Goal: Task Accomplishment & Management: Use online tool/utility

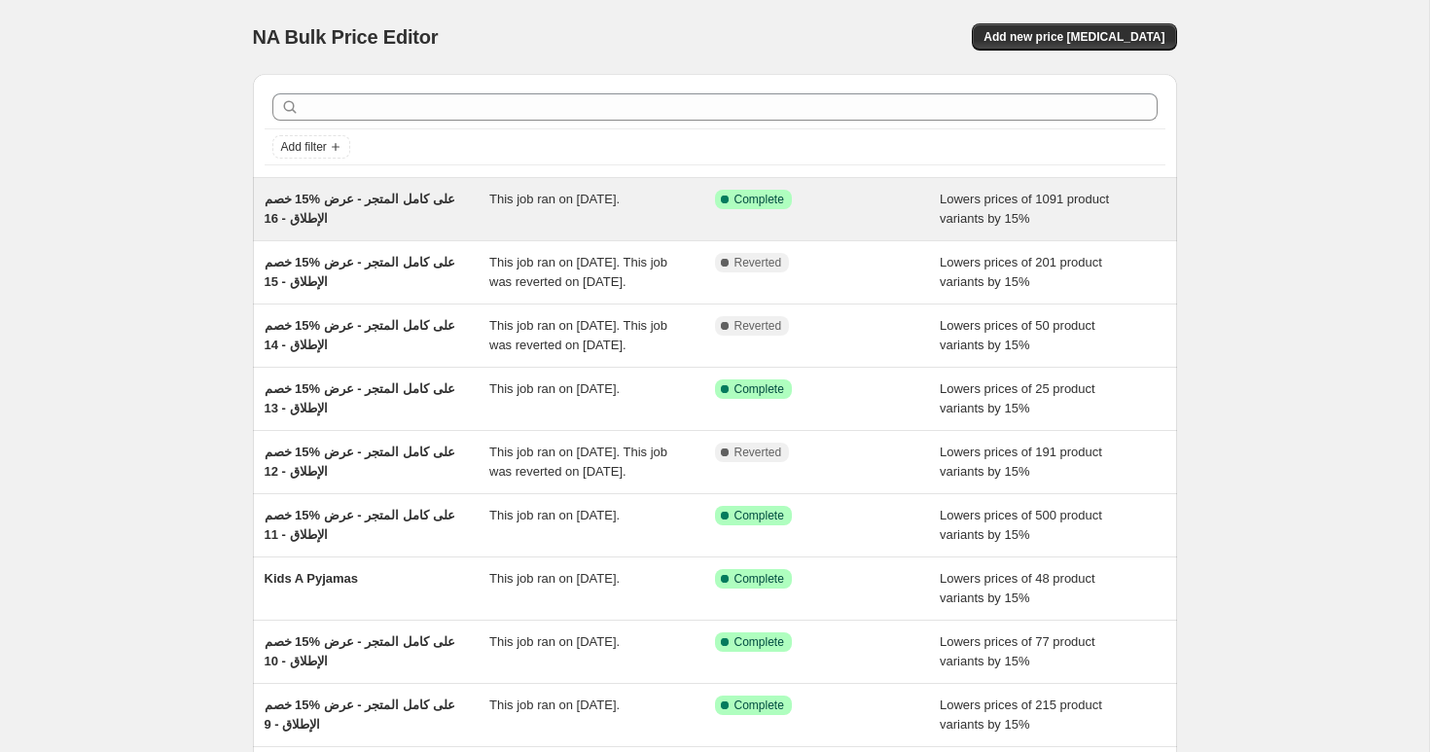
click at [367, 196] on span "خصم ‎15% على كامل المتجر - عرض الإطلاق - 16" at bounding box center [360, 209] width 191 height 34
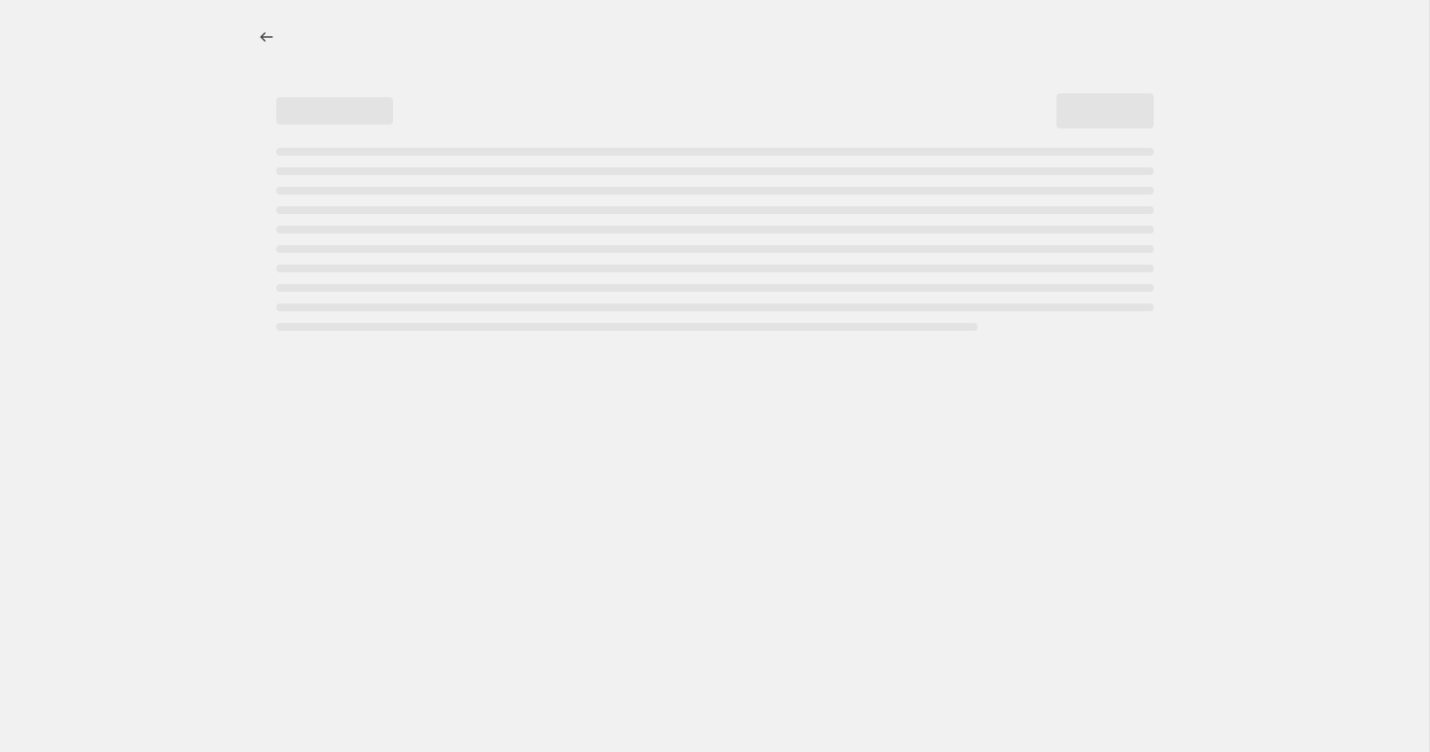
select select "percentage"
select select "collection"
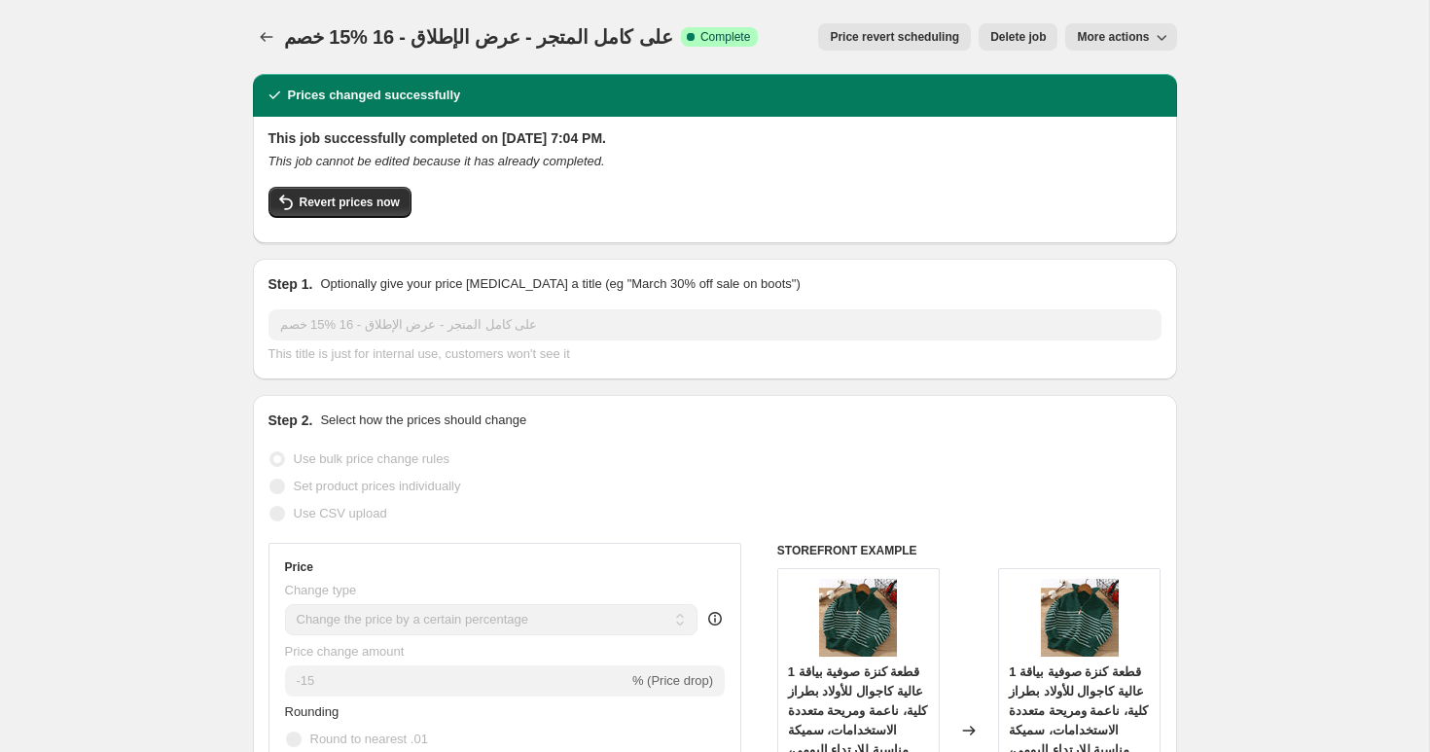
click at [432, 31] on span "خصم ‎15% على كامل المتجر - عرض الإطلاق - 16" at bounding box center [478, 36] width 389 height 21
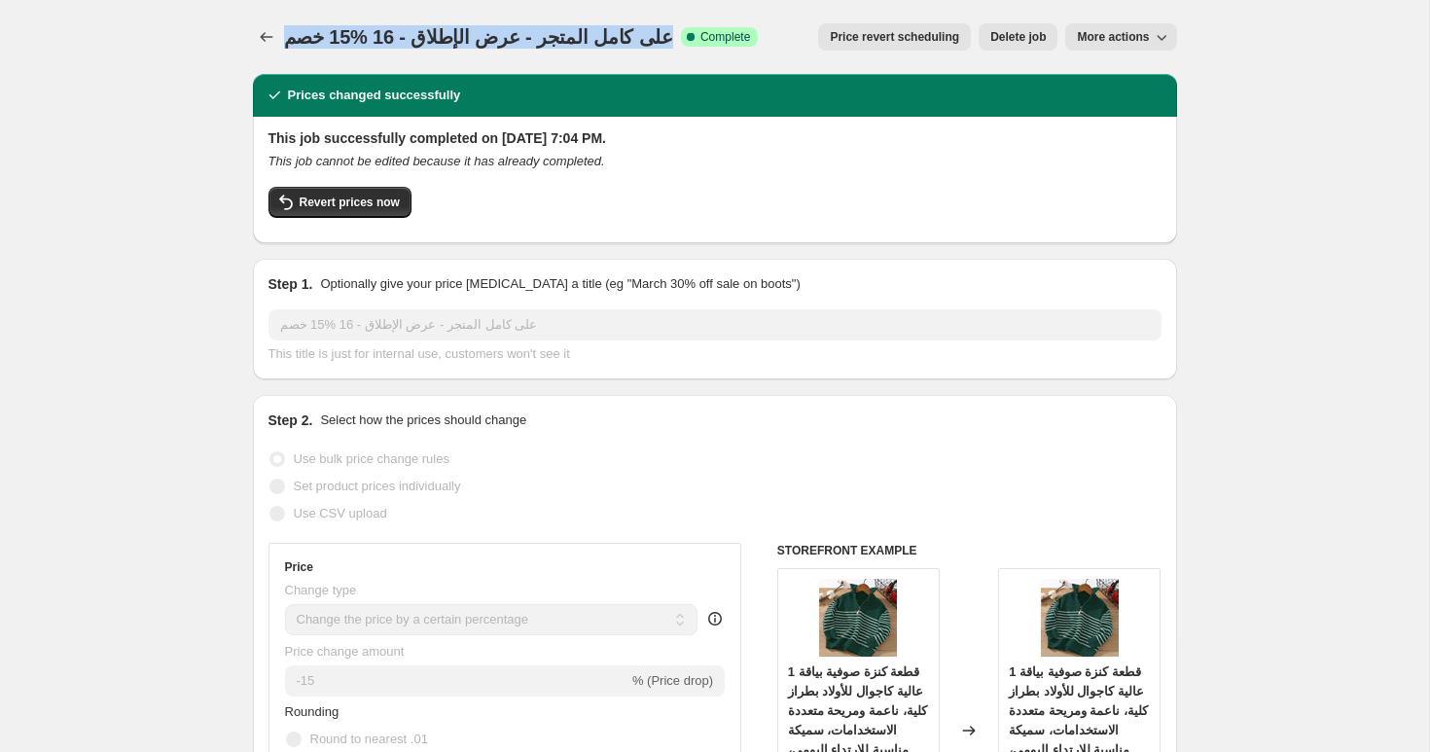
click at [432, 31] on span "خصم ‎15% على كامل المتجر - عرض الإطلاق - 16" at bounding box center [478, 36] width 389 height 21
copy span "خصم ‎15% على كامل المتجر - عرض الإطلاق - 16"
click at [262, 36] on icon "Price change jobs" at bounding box center [266, 36] width 19 height 19
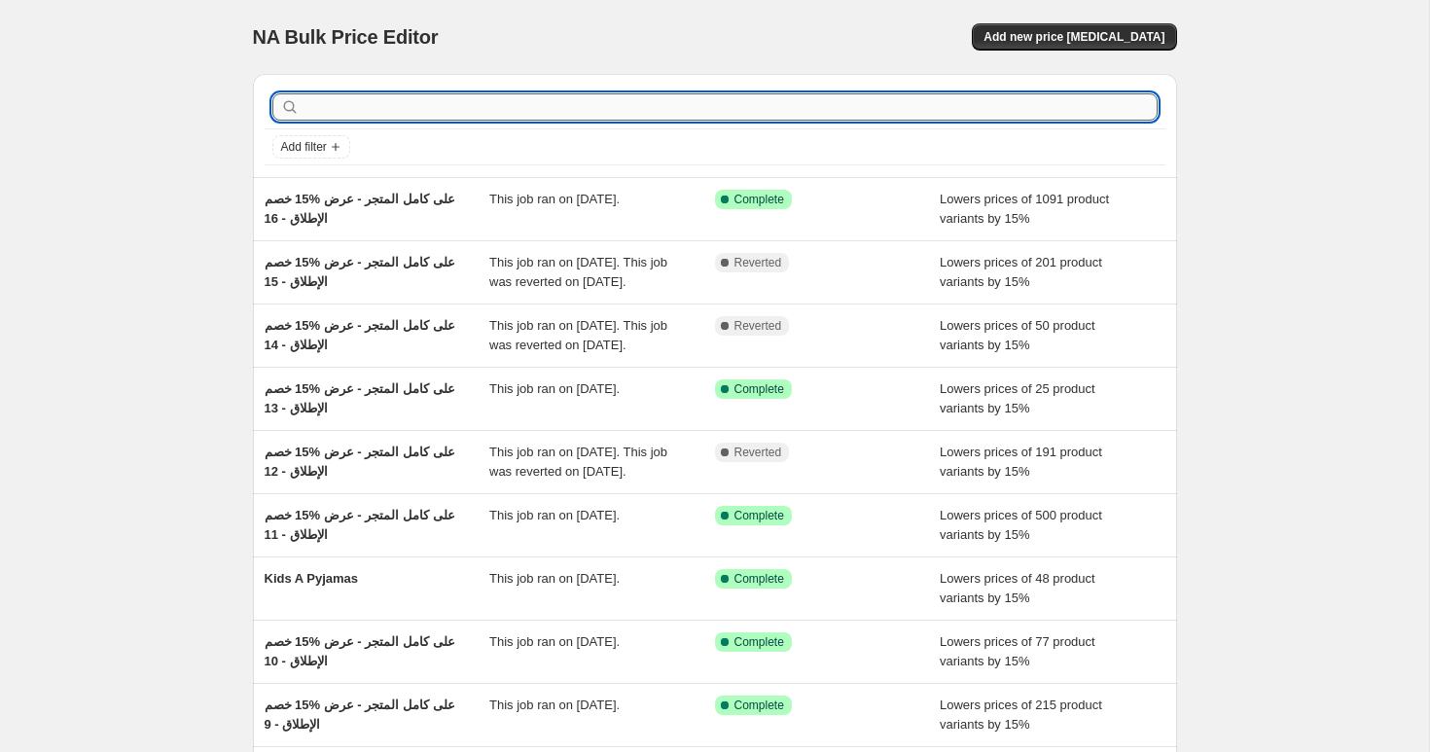
click at [786, 112] on input "text" at bounding box center [730, 106] width 854 height 27
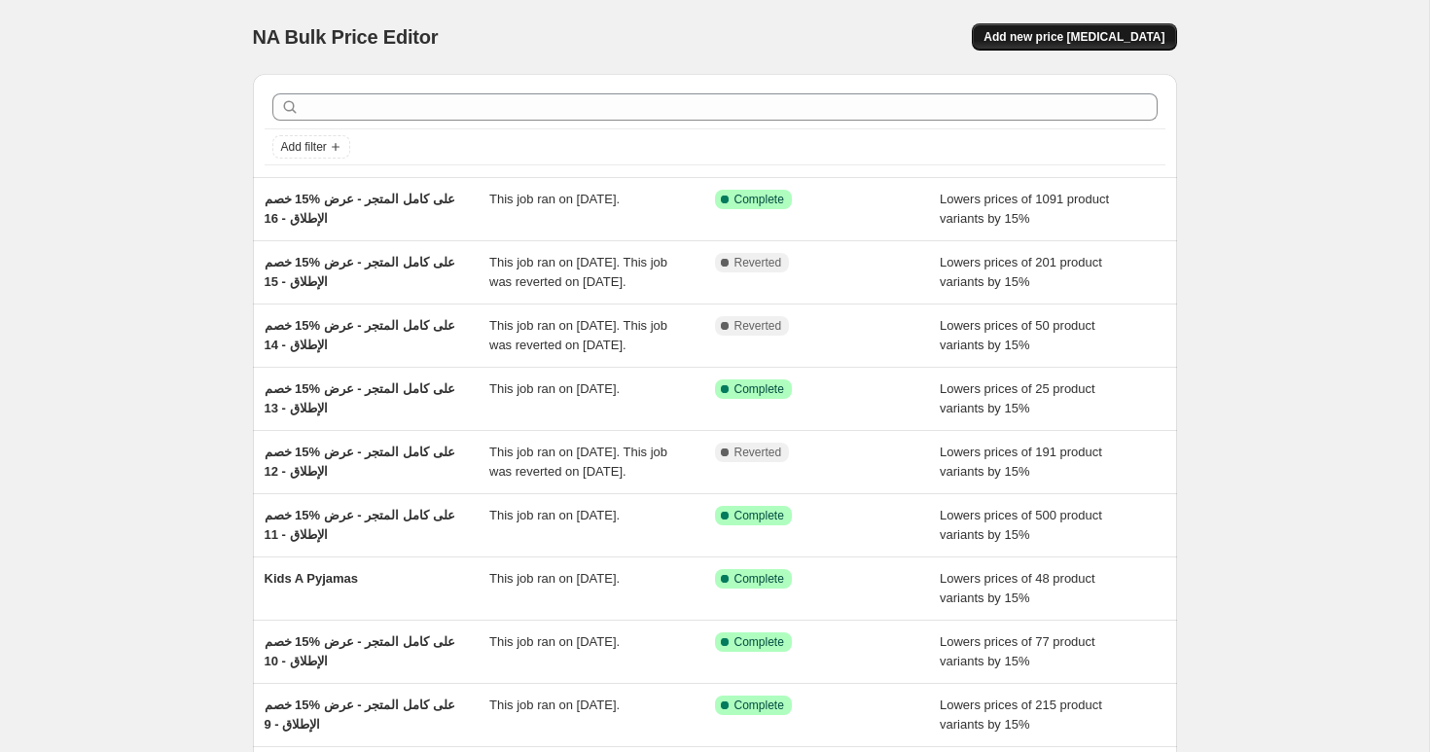
click at [1072, 36] on span "Add new price [MEDICAL_DATA]" at bounding box center [1073, 37] width 181 height 16
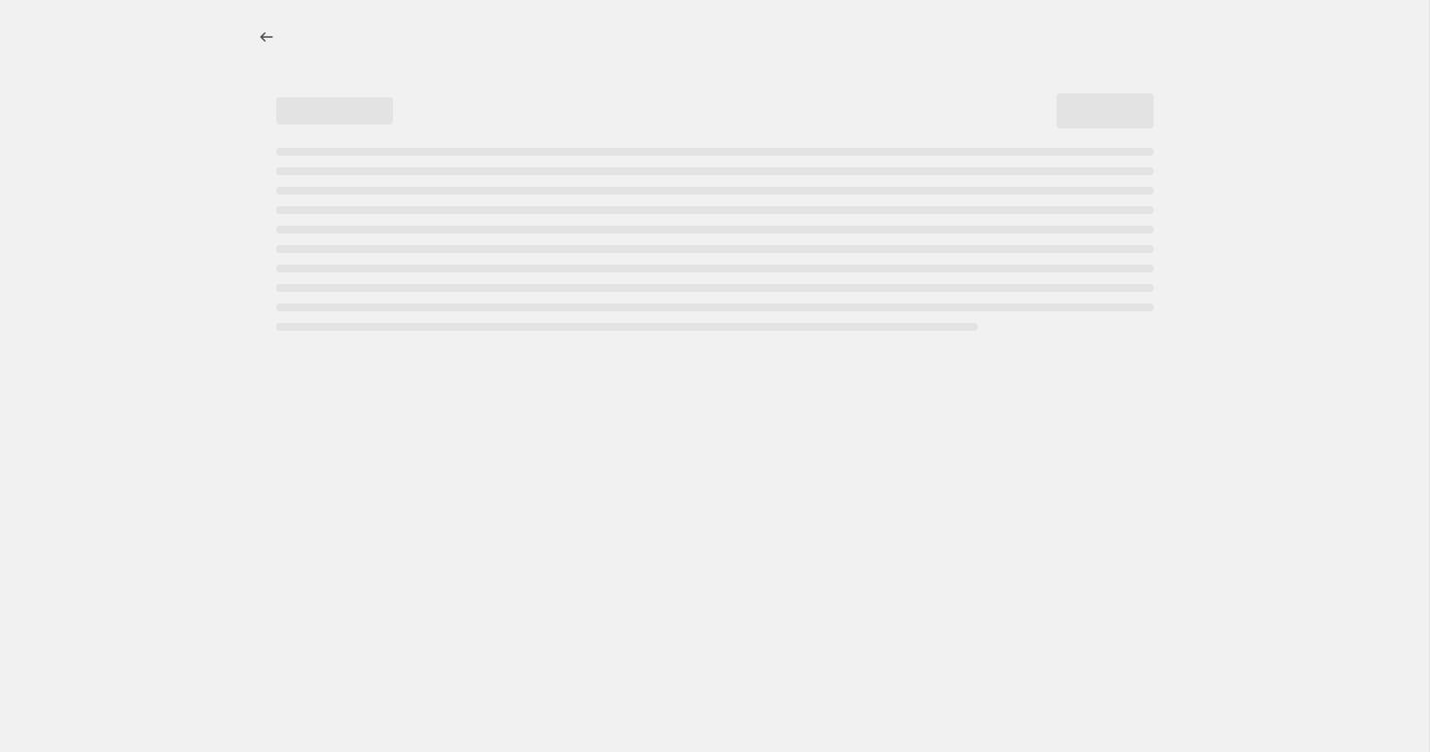
select select "percentage"
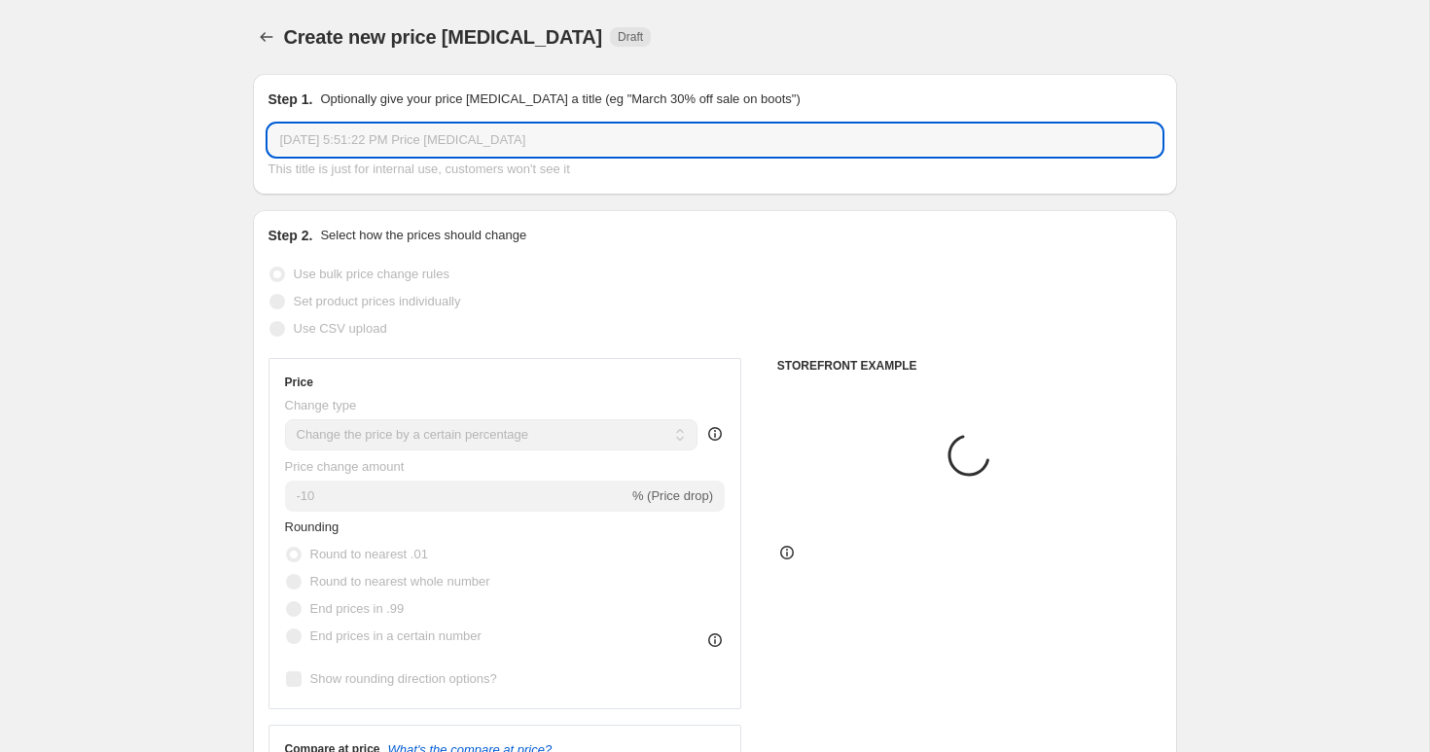
click at [445, 139] on input "[DATE] 5:51:22 PM Price [MEDICAL_DATA]" at bounding box center [714, 139] width 893 height 31
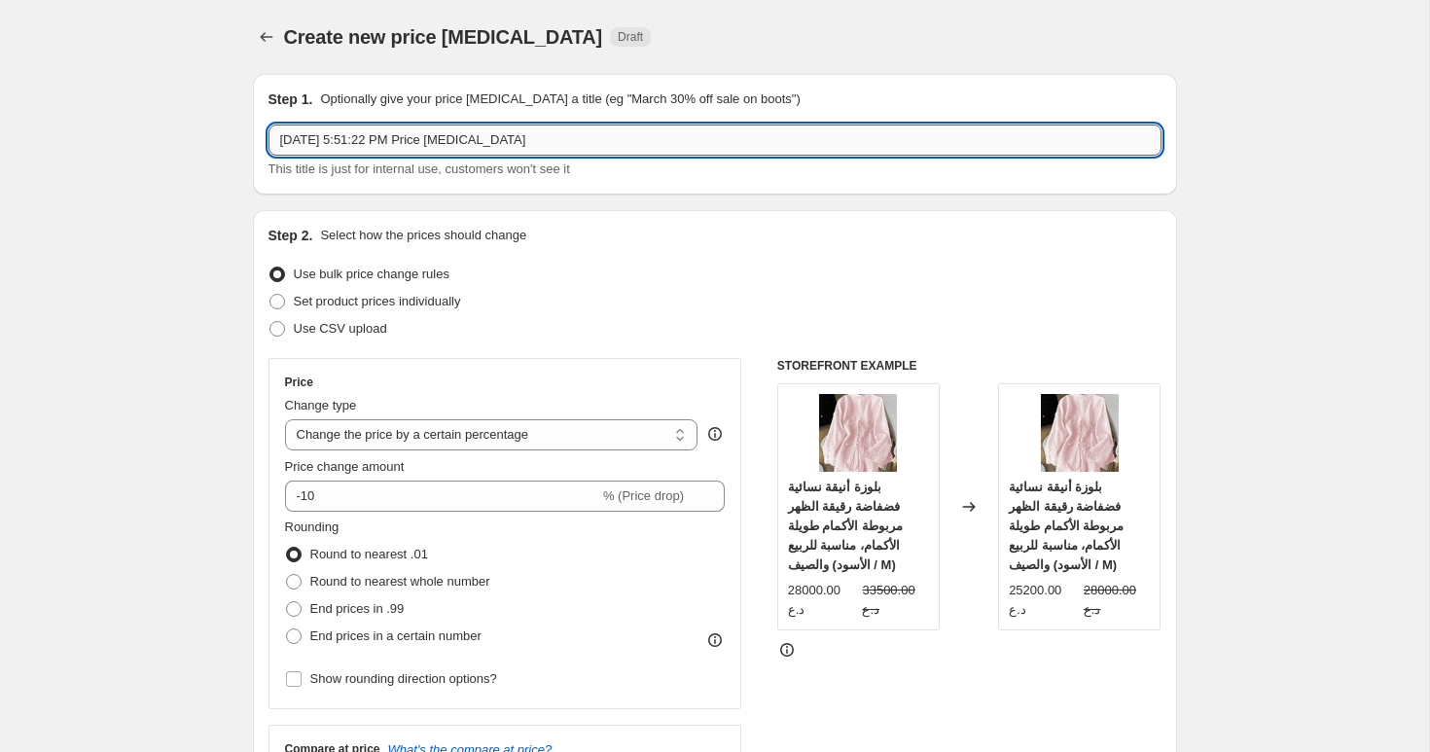
paste input "خصم ‎15% على كامل المتجر - عرض الإطلاق - 16"
click at [350, 143] on input "خصم ‎15% على كامل المتجر - عرض الإطلاق - 16" at bounding box center [714, 139] width 893 height 31
click at [351, 143] on input "خصم ‎15% على كامل المتجر - عرض الإطلاق - 16" at bounding box center [714, 139] width 893 height 31
type input "خصم ‎15% على كامل المتجر - عرض الإطلاق - 17"
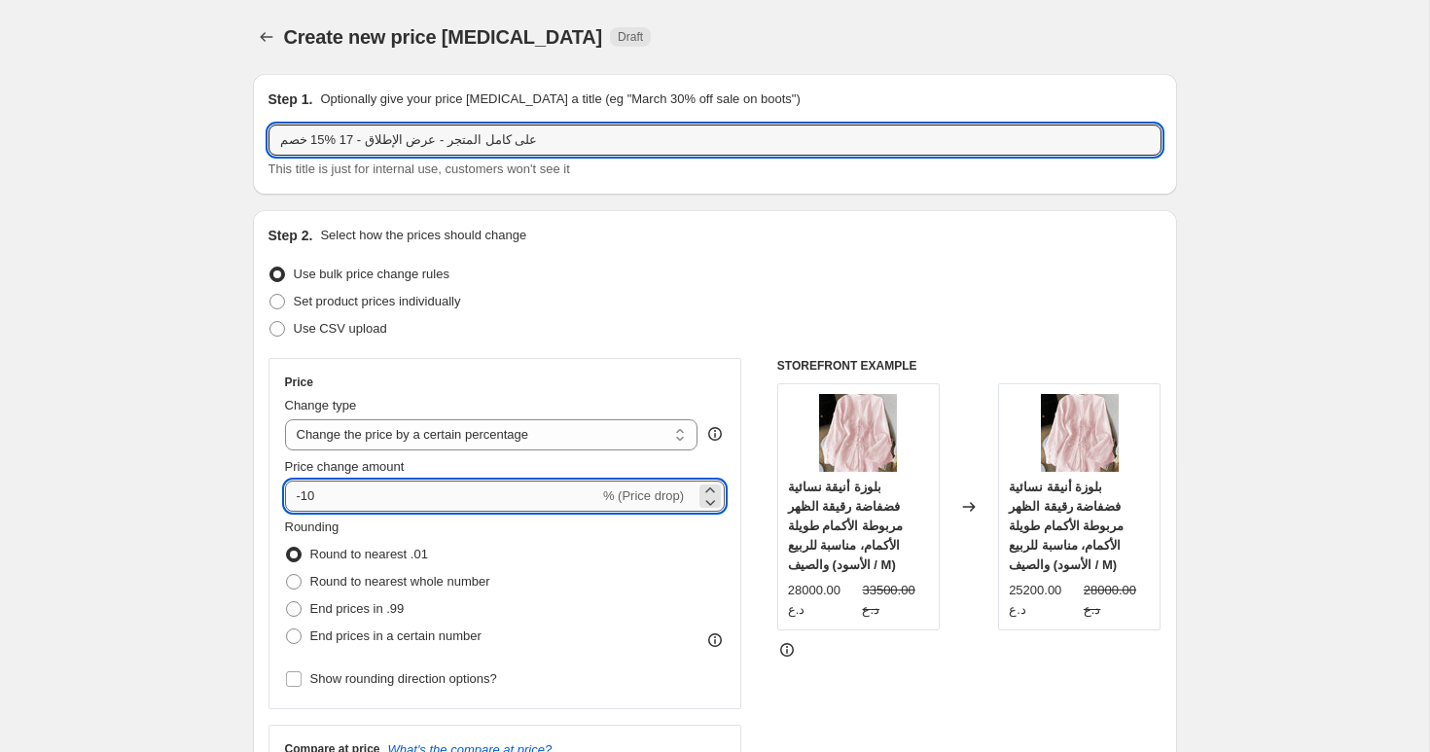
click at [367, 488] on input "-10" at bounding box center [442, 495] width 314 height 31
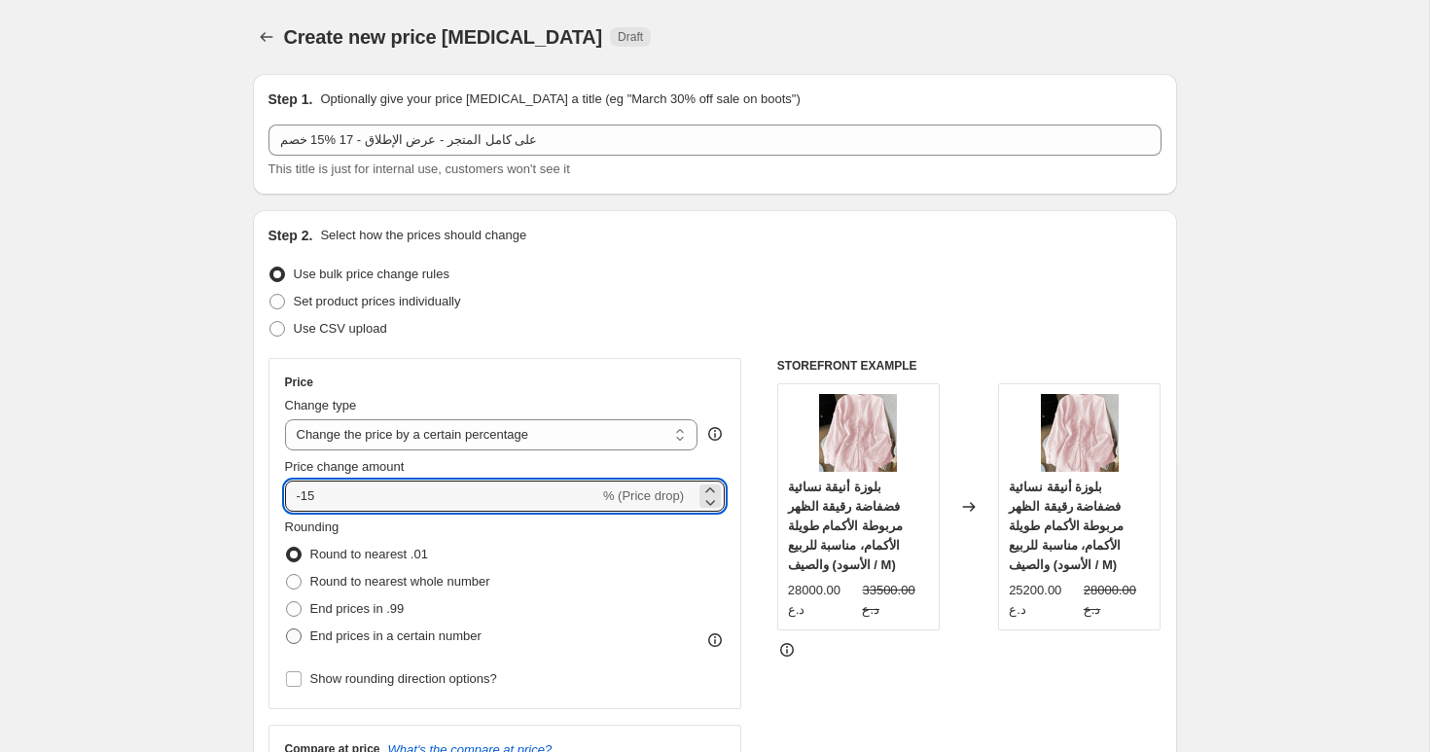
type input "-15"
click at [387, 635] on span "End prices in a certain number" at bounding box center [395, 635] width 171 height 15
click at [287, 629] on input "End prices in a certain number" at bounding box center [286, 628] width 1 height 1
radio input "true"
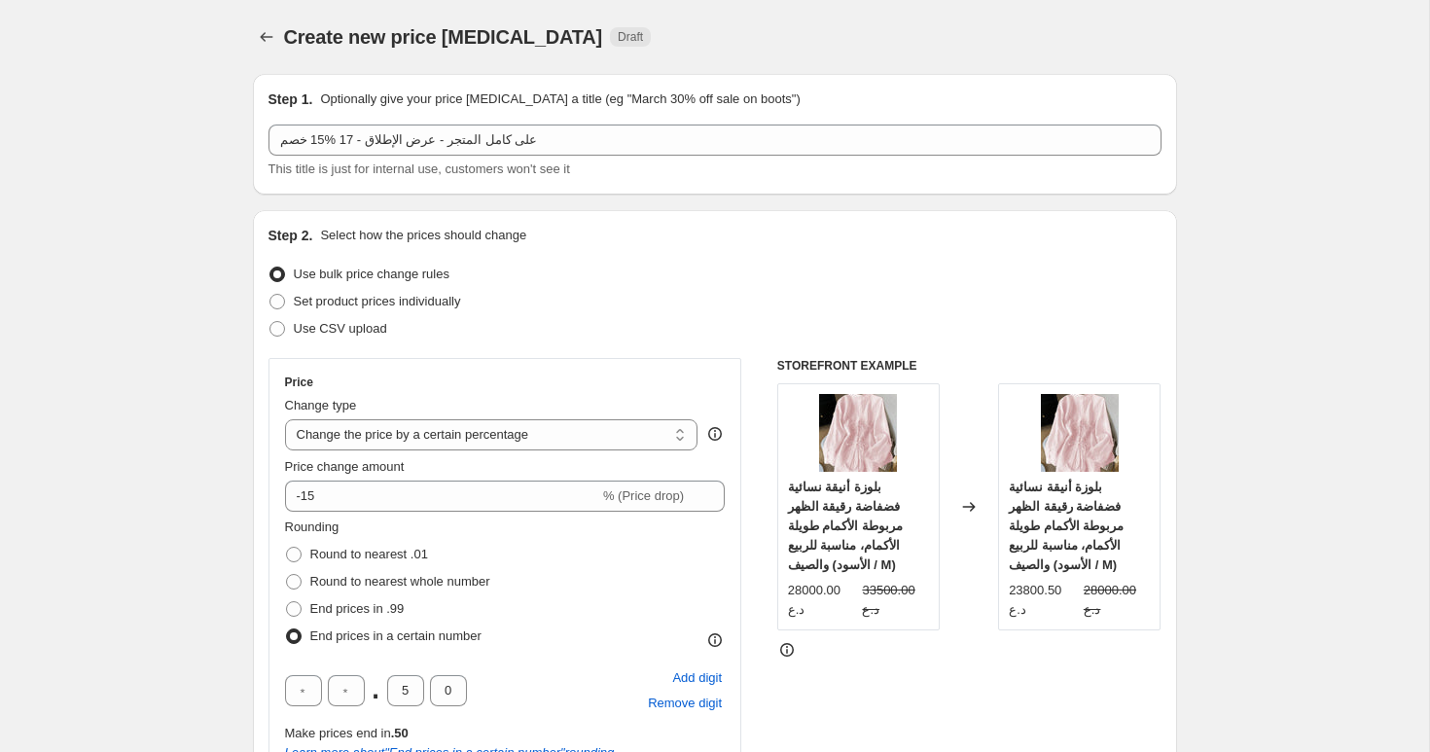
scroll to position [119, 0]
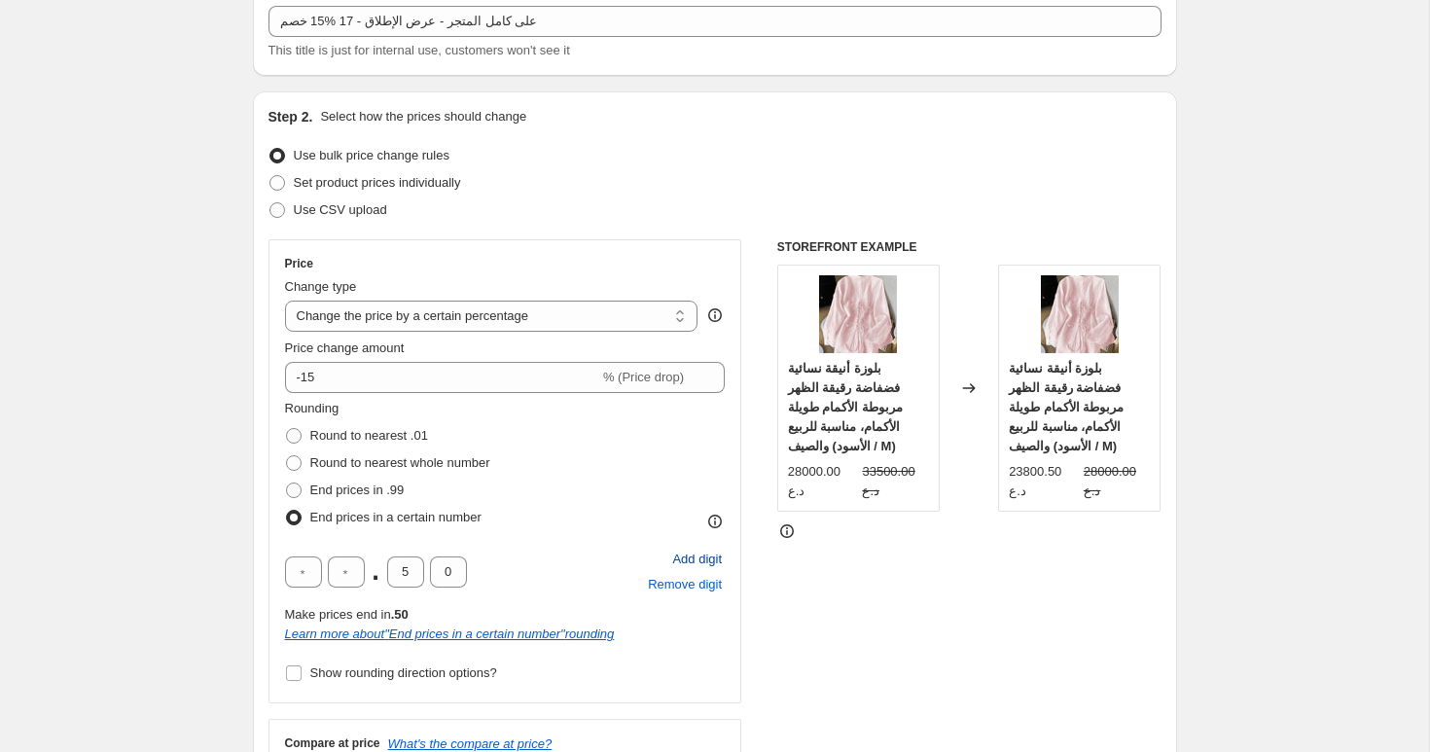
click at [696, 562] on span "Add digit" at bounding box center [697, 558] width 50 height 19
click at [316, 579] on input "text" at bounding box center [303, 571] width 37 height 31
type input "0"
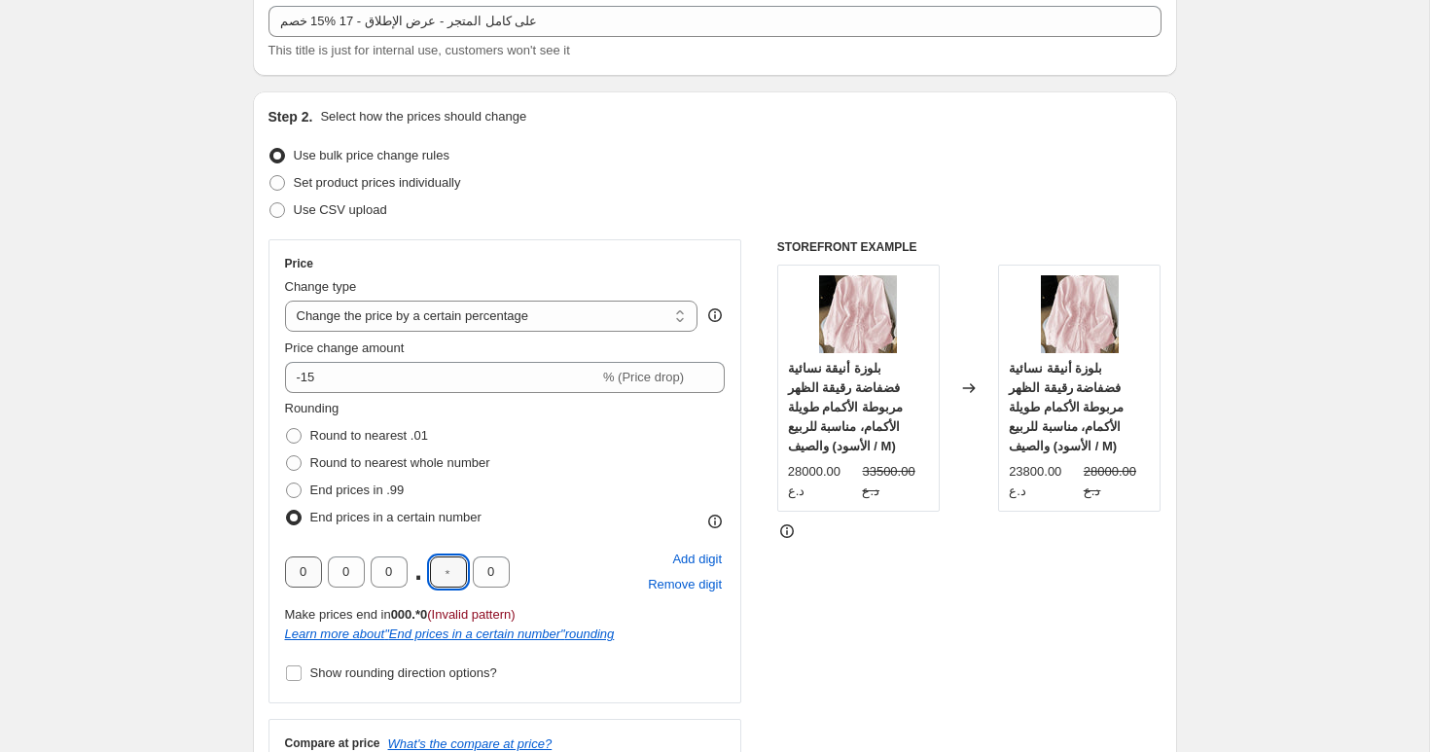
type input "0"
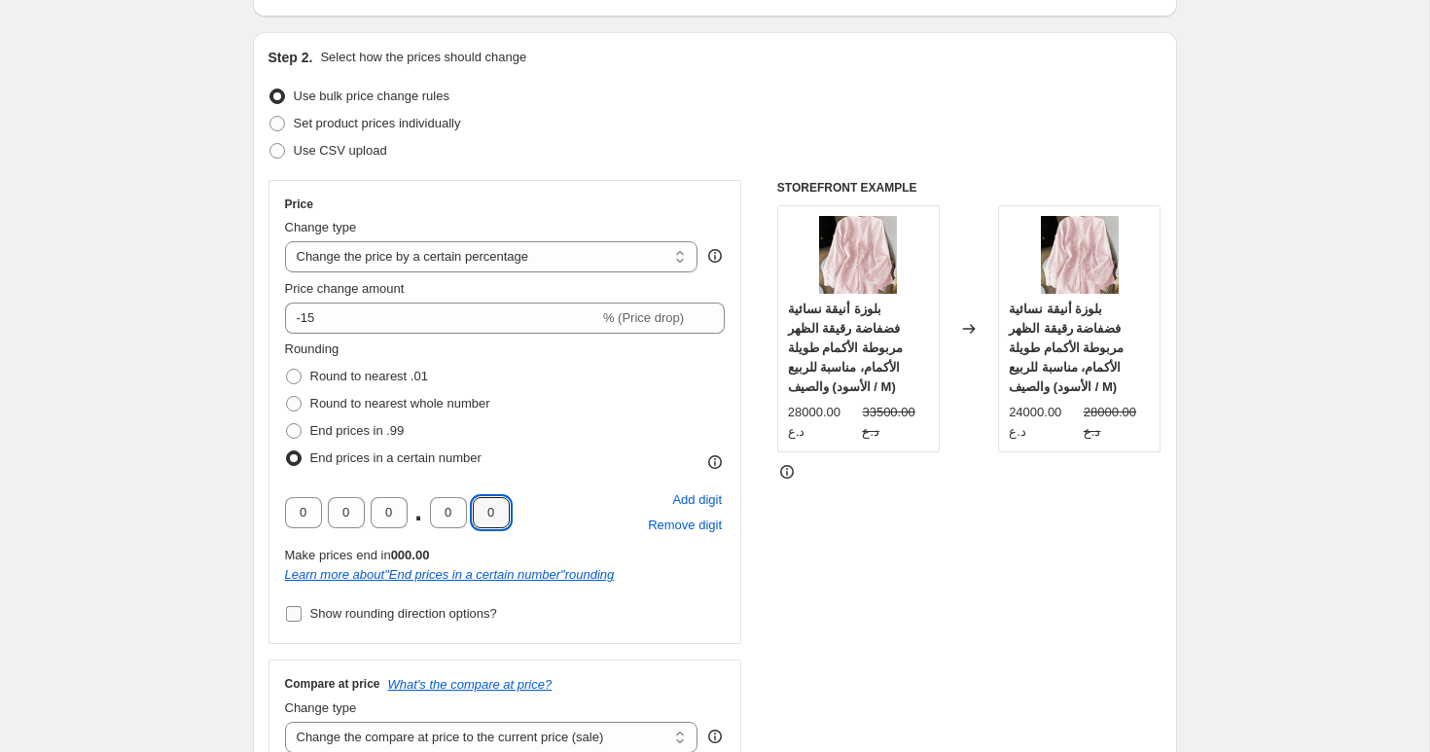
click at [330, 604] on span "Show rounding direction options?" at bounding box center [403, 613] width 187 height 19
click at [301, 606] on input "Show rounding direction options?" at bounding box center [294, 614] width 16 height 16
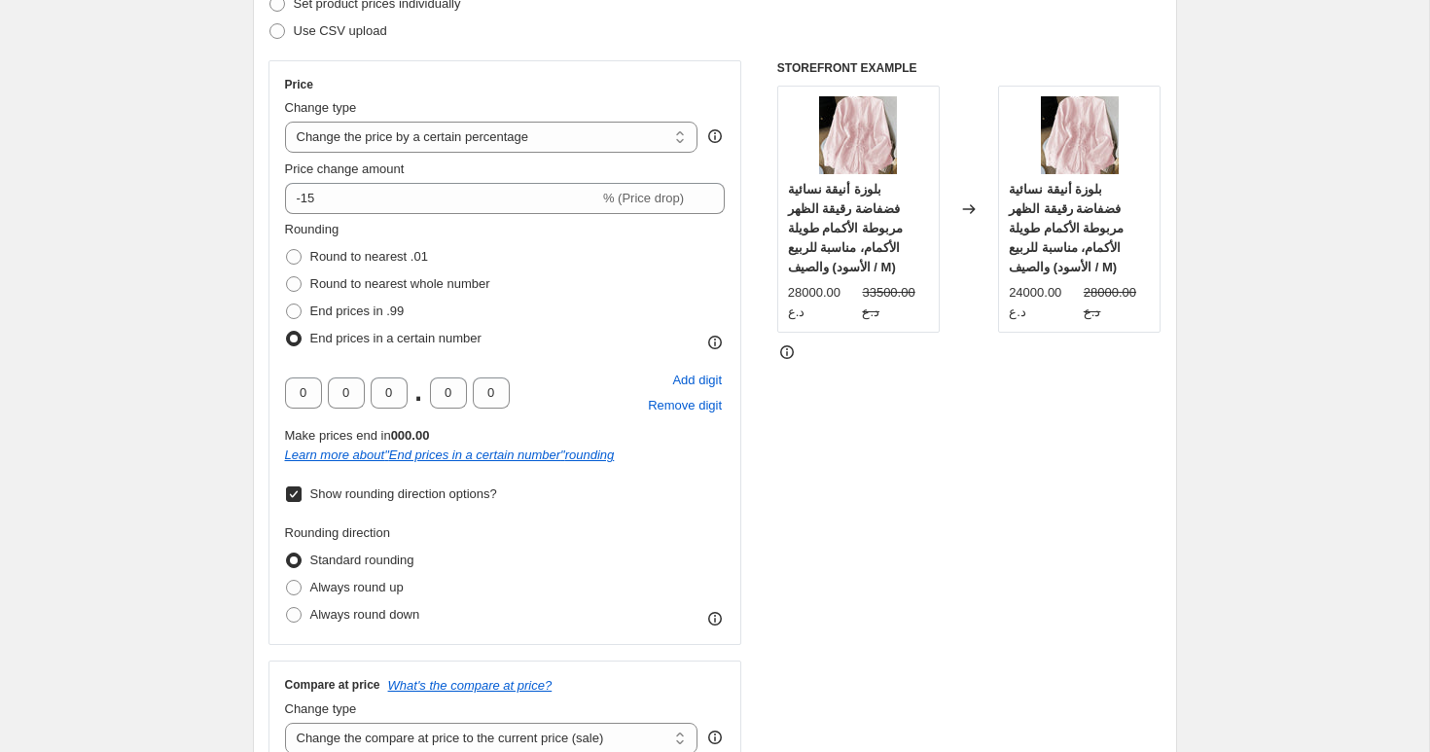
scroll to position [308, 0]
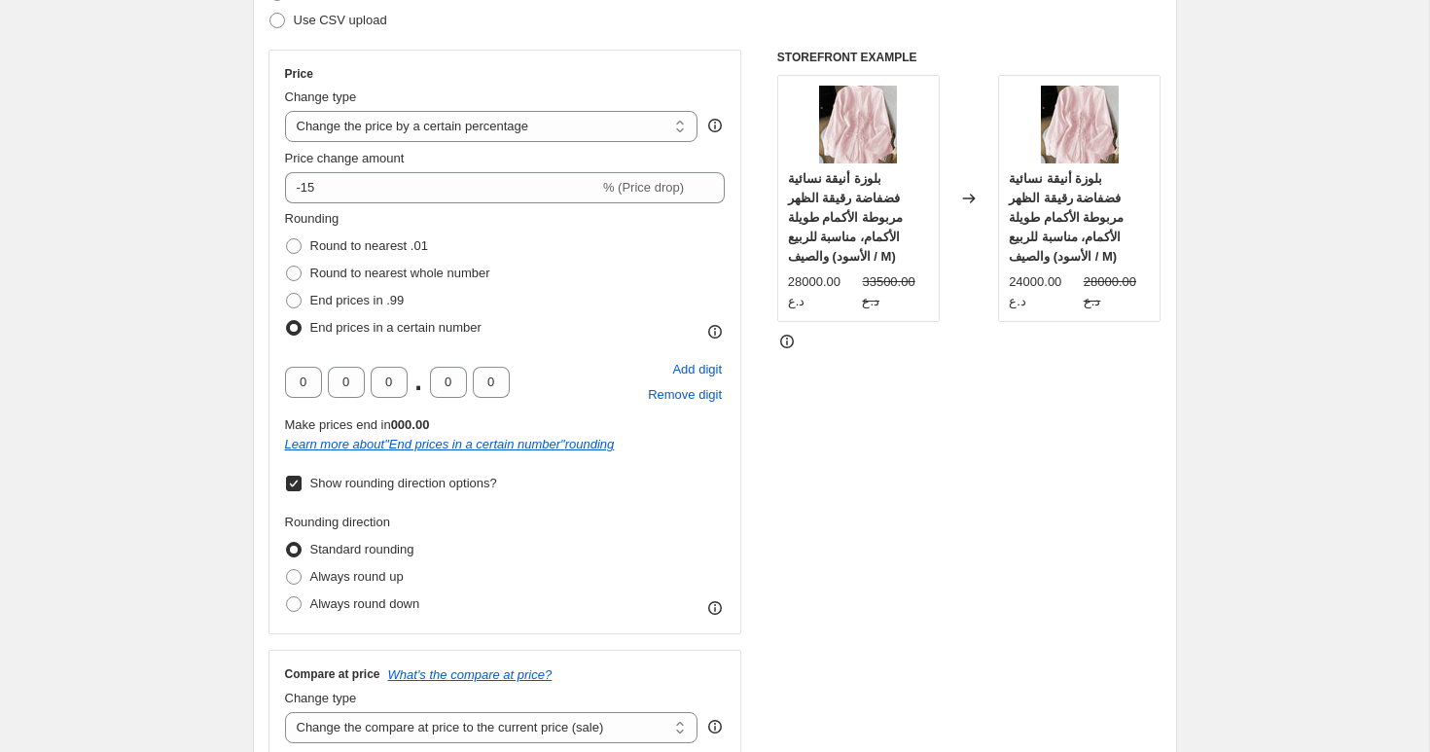
click at [406, 491] on span "Show rounding direction options?" at bounding box center [403, 483] width 187 height 19
click at [301, 491] on input "Show rounding direction options?" at bounding box center [294, 484] width 16 height 16
checkbox input "false"
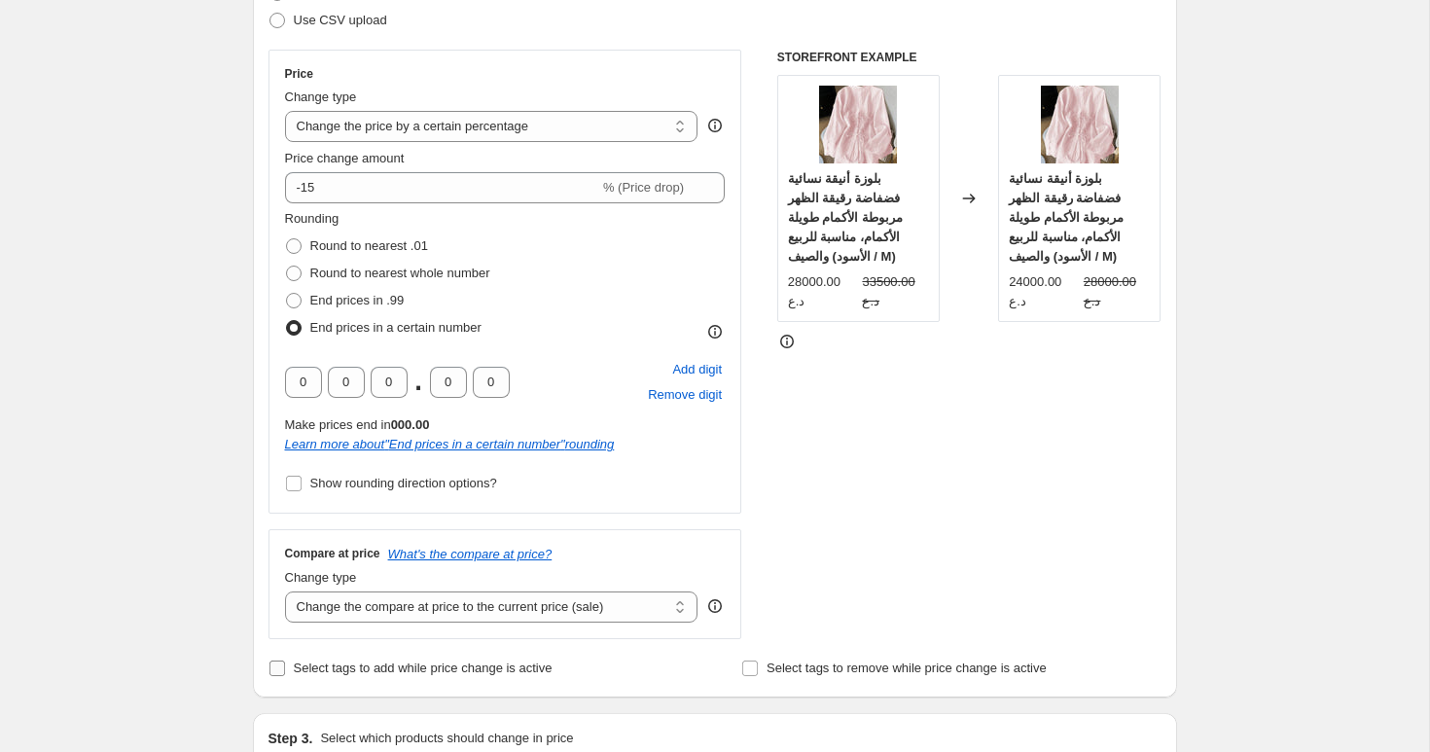
click at [332, 665] on span "Select tags to add while price change is active" at bounding box center [423, 667] width 259 height 15
click at [285, 665] on input "Select tags to add while price change is active" at bounding box center [277, 668] width 16 height 16
checkbox input "true"
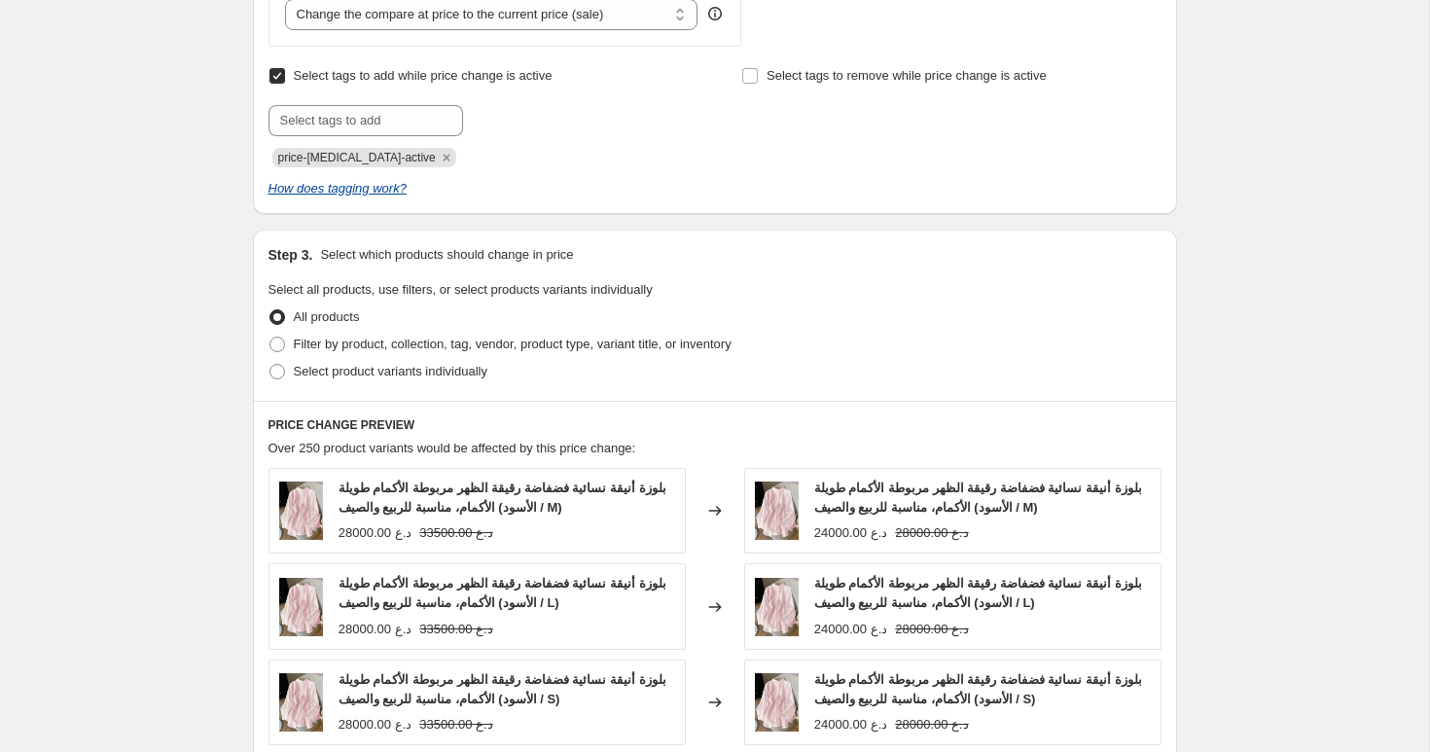
scroll to position [801, 0]
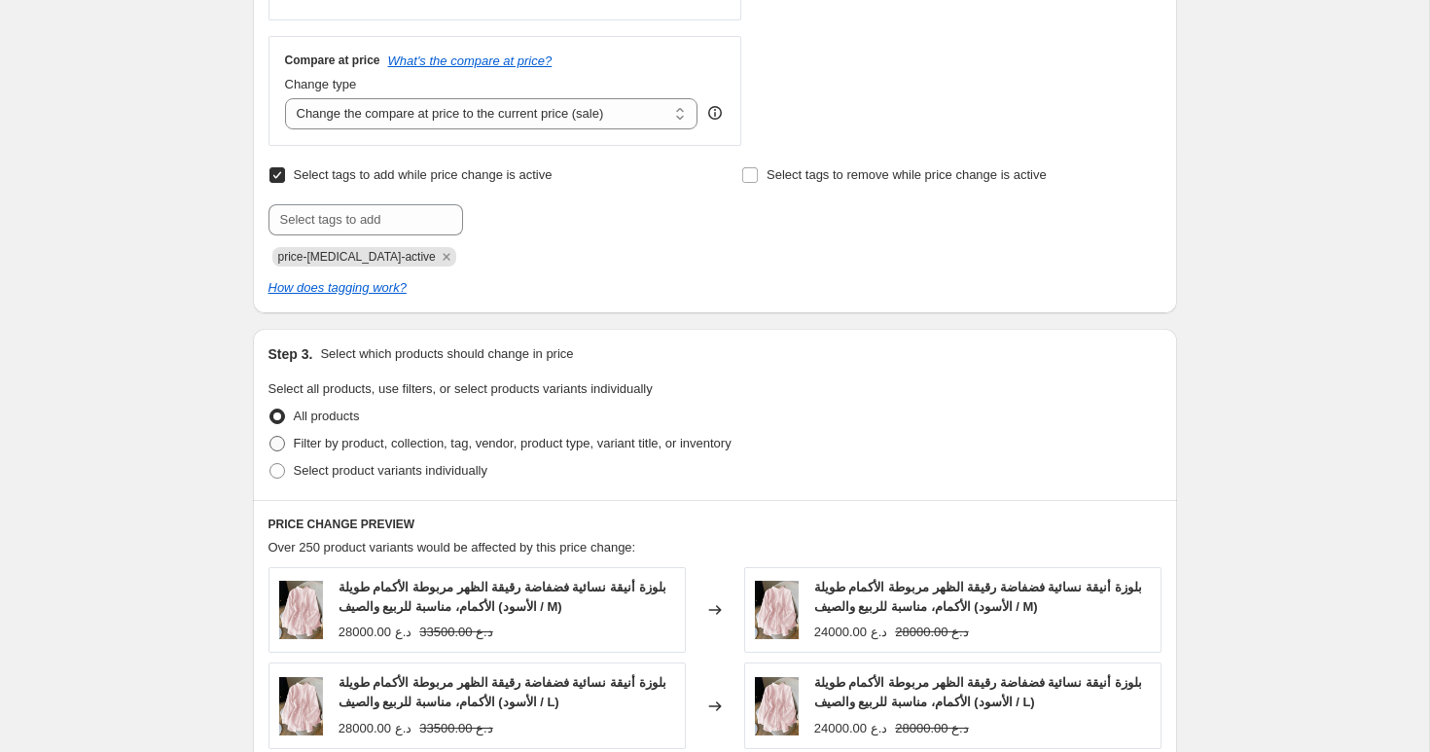
click at [340, 442] on span "Filter by product, collection, tag, vendor, product type, variant title, or inv…" at bounding box center [513, 443] width 438 height 15
click at [270, 437] on input "Filter by product, collection, tag, vendor, product type, variant title, or inv…" at bounding box center [269, 436] width 1 height 1
radio input "true"
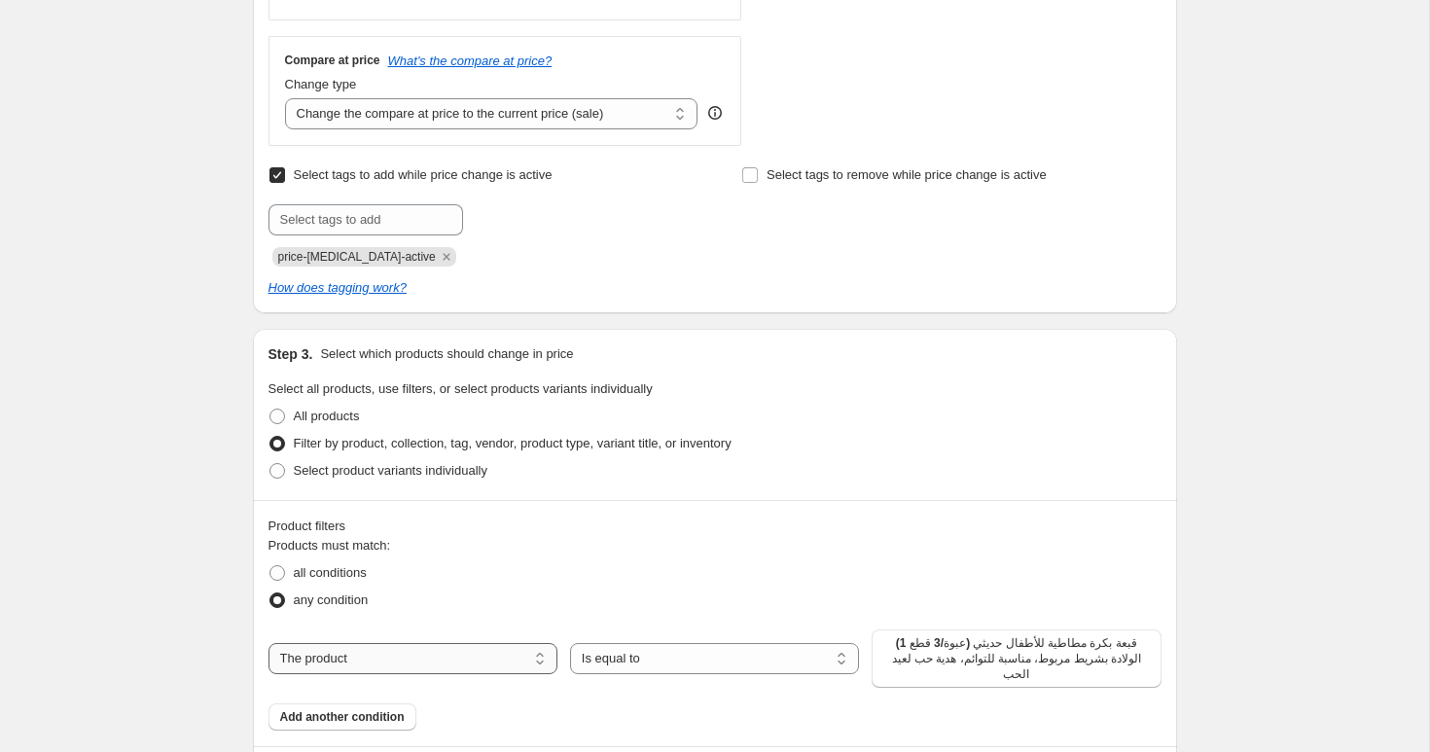
click at [393, 660] on select "The product The product's collection The product's tag The product's vendor The…" at bounding box center [412, 658] width 289 height 31
select select "collection"
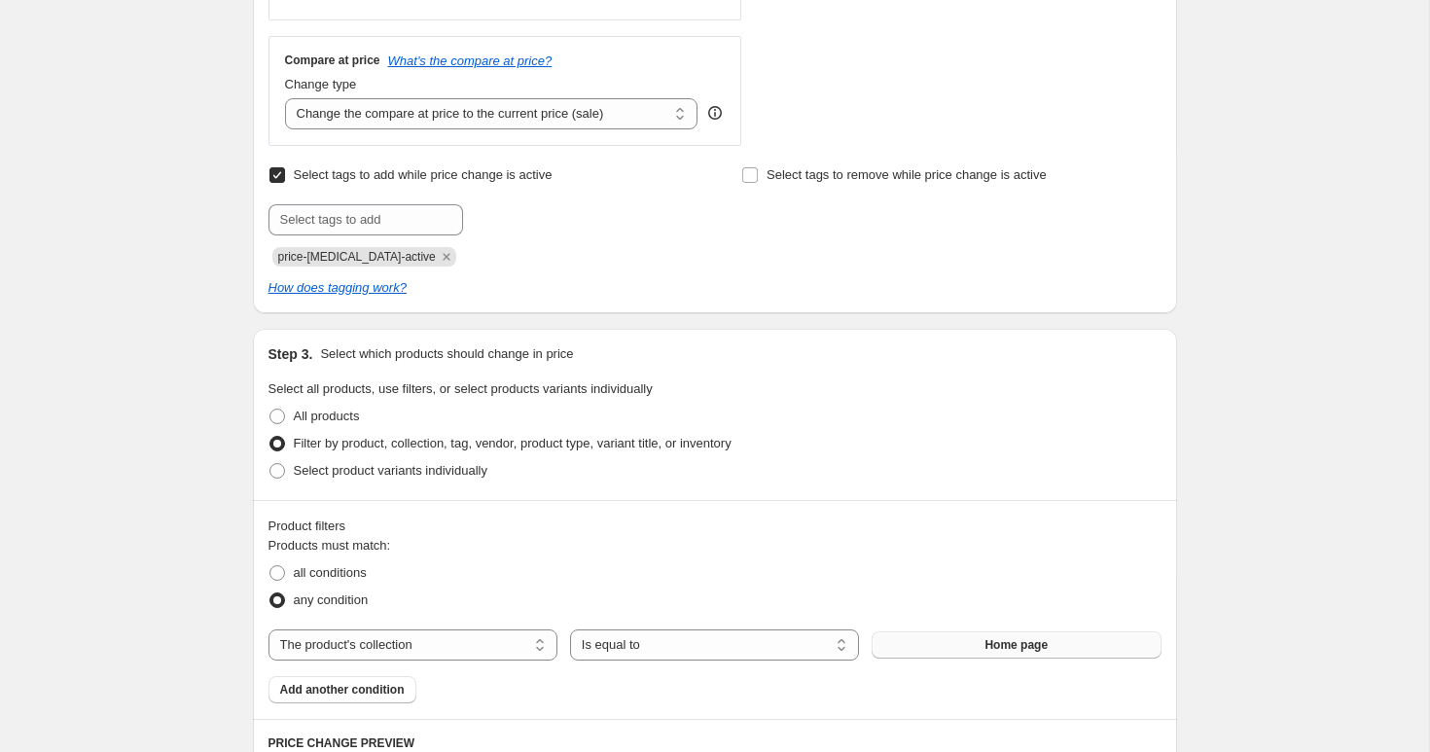
click at [988, 650] on span "Home page" at bounding box center [1015, 645] width 63 height 16
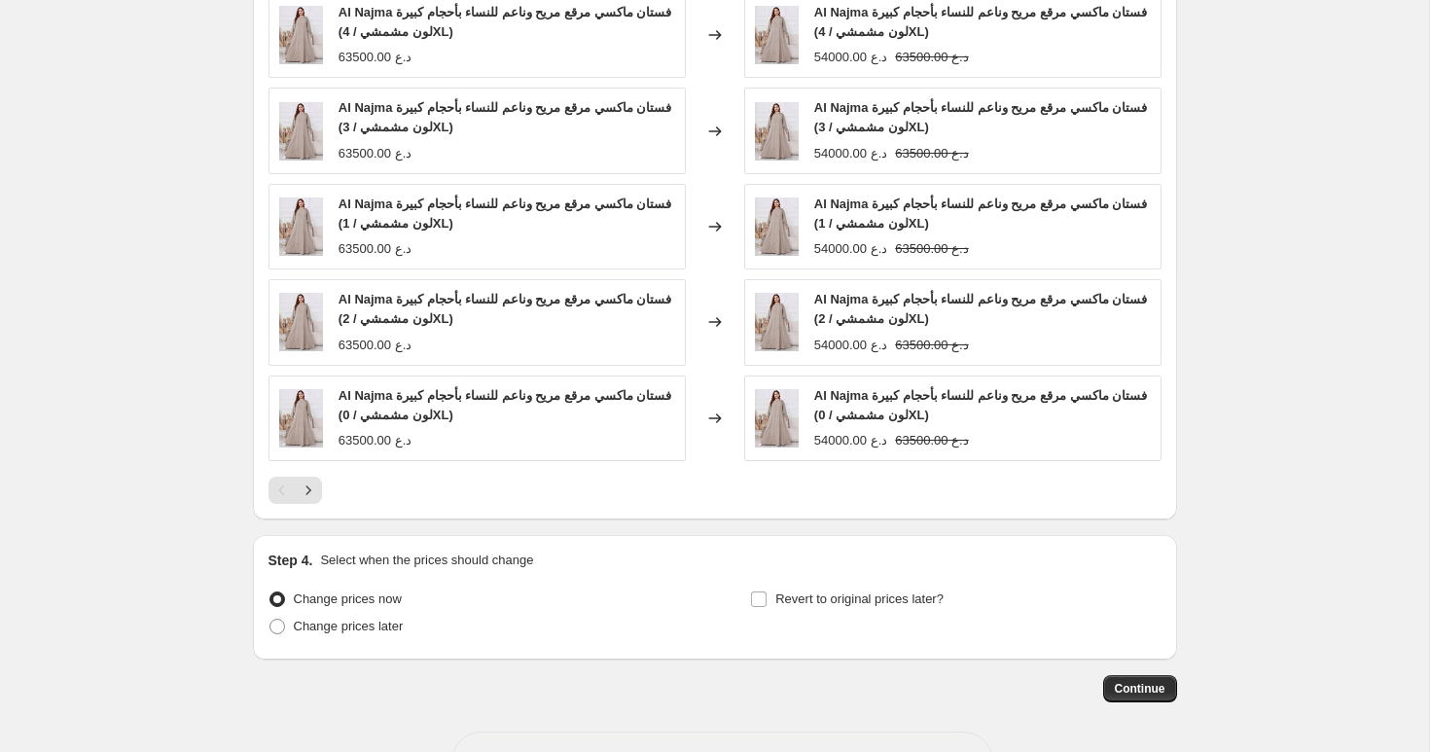
scroll to position [1664, 0]
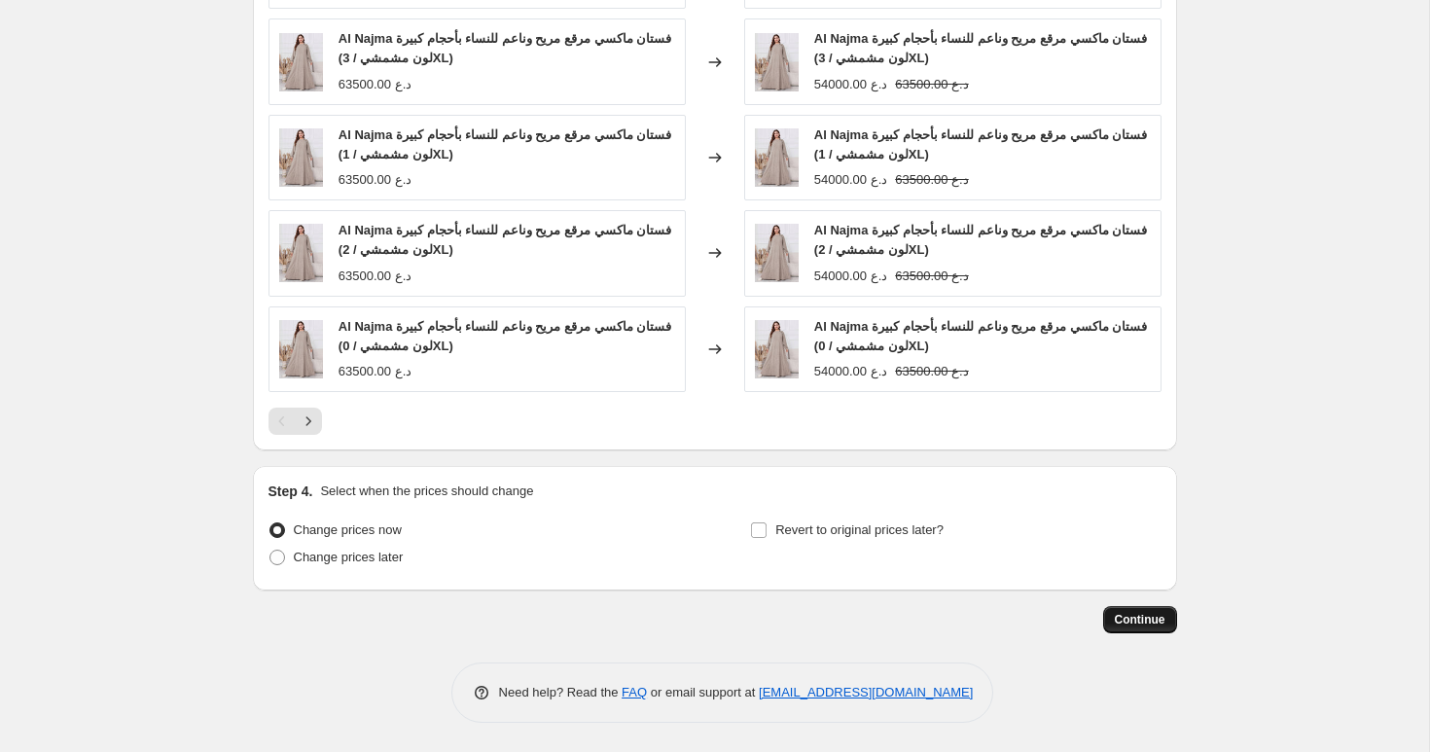
click at [1146, 619] on span "Continue" at bounding box center [1139, 620] width 51 height 16
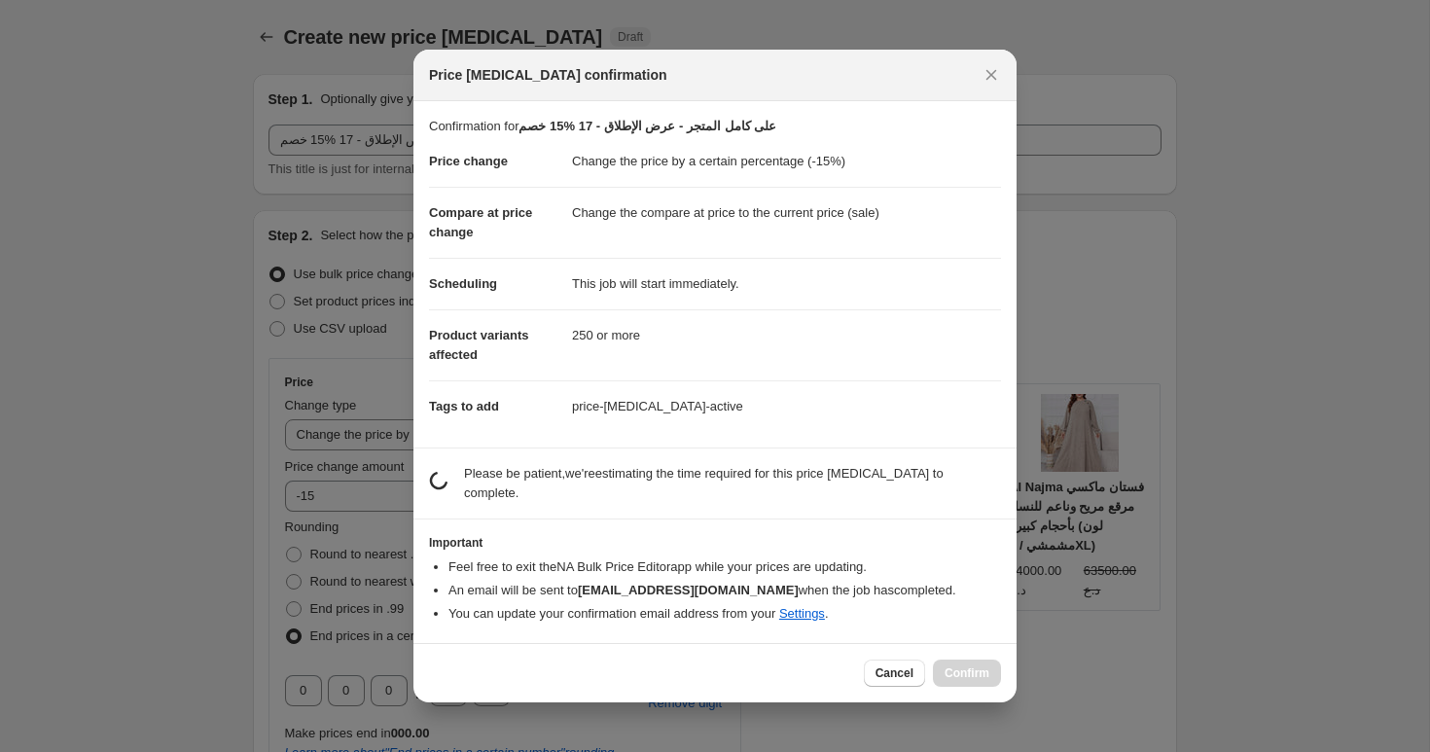
scroll to position [0, 0]
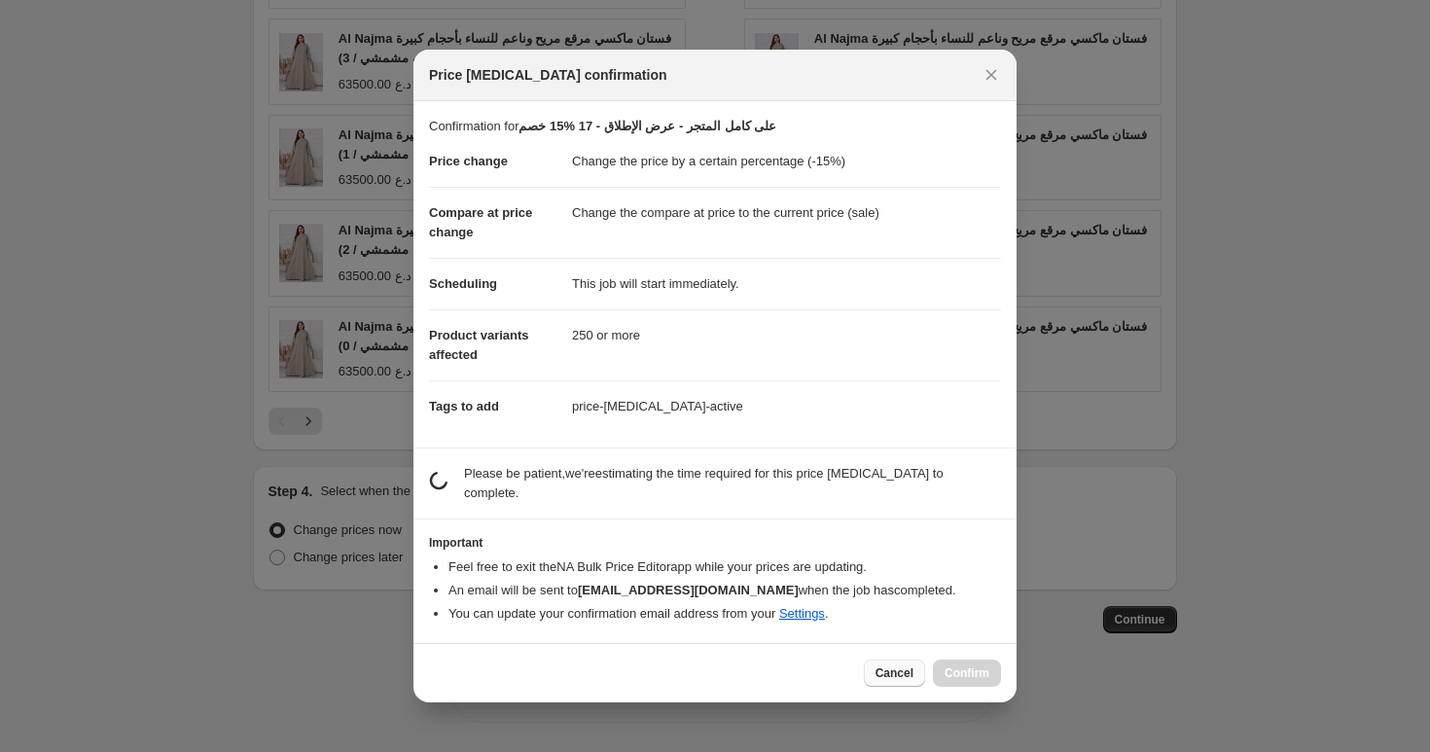
click at [891, 667] on span "Cancel" at bounding box center [894, 673] width 38 height 16
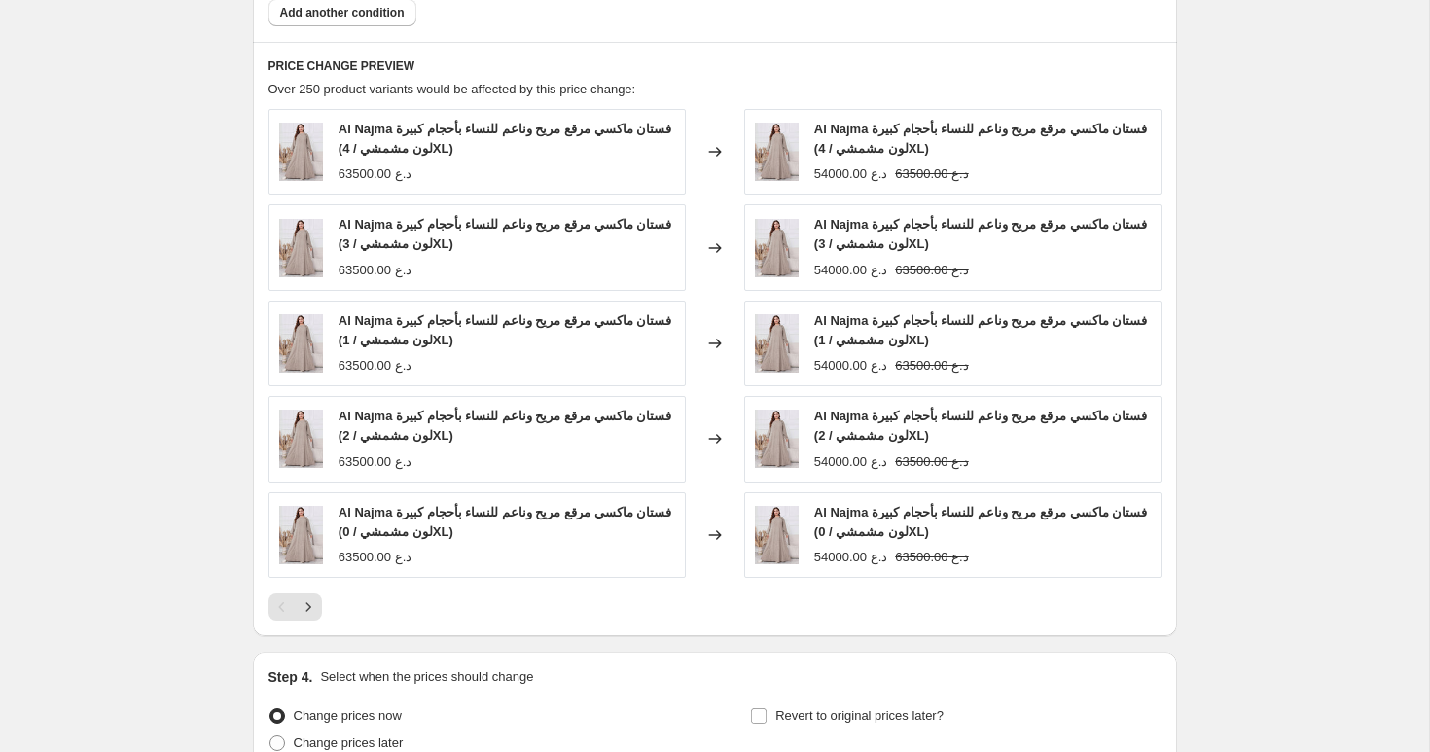
scroll to position [1664, 0]
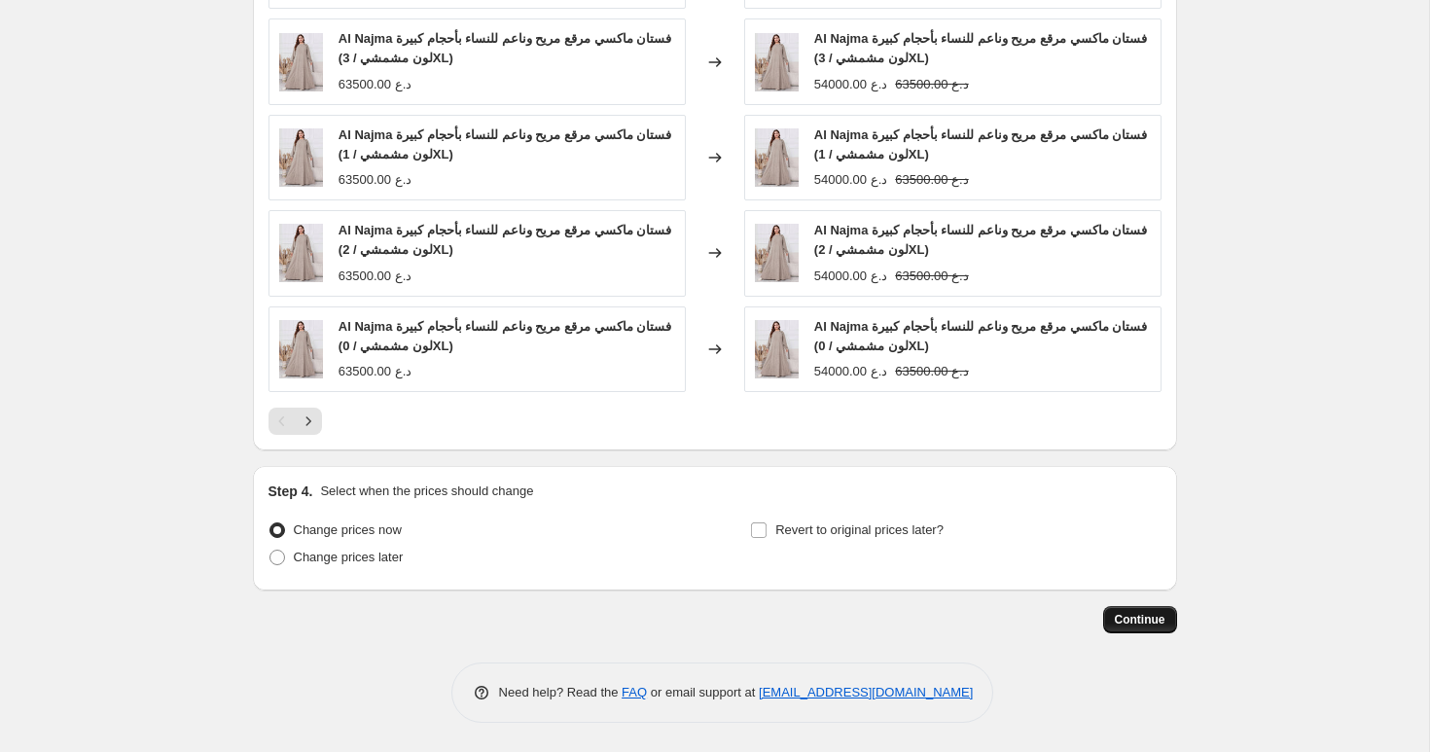
click at [1135, 619] on span "Continue" at bounding box center [1139, 620] width 51 height 16
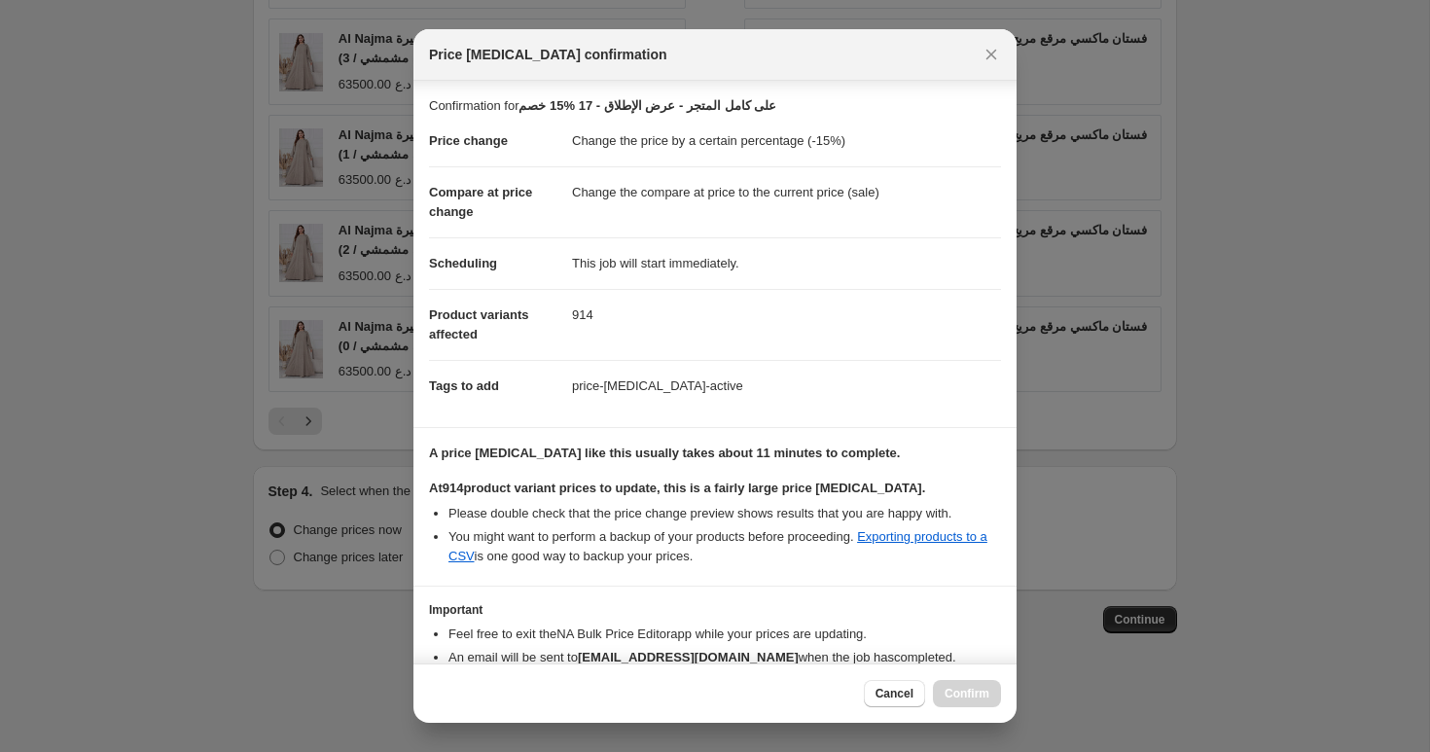
scroll to position [106, 0]
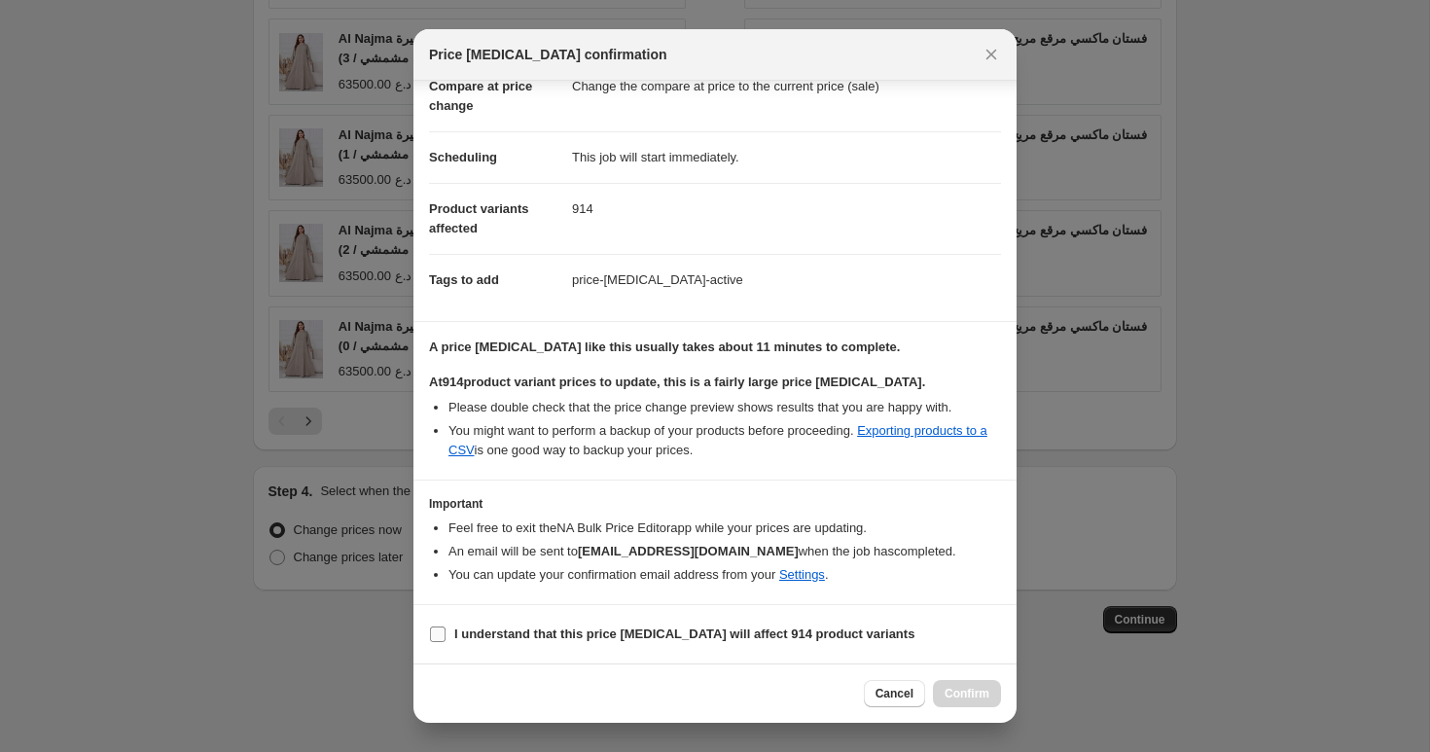
click at [532, 633] on b "I understand that this price [MEDICAL_DATA] will affect 914 product variants" at bounding box center [684, 633] width 460 height 15
click at [445, 633] on input "I understand that this price [MEDICAL_DATA] will affect 914 product variants" at bounding box center [438, 634] width 16 height 16
checkbox input "true"
click at [964, 692] on span "Confirm" at bounding box center [966, 694] width 45 height 16
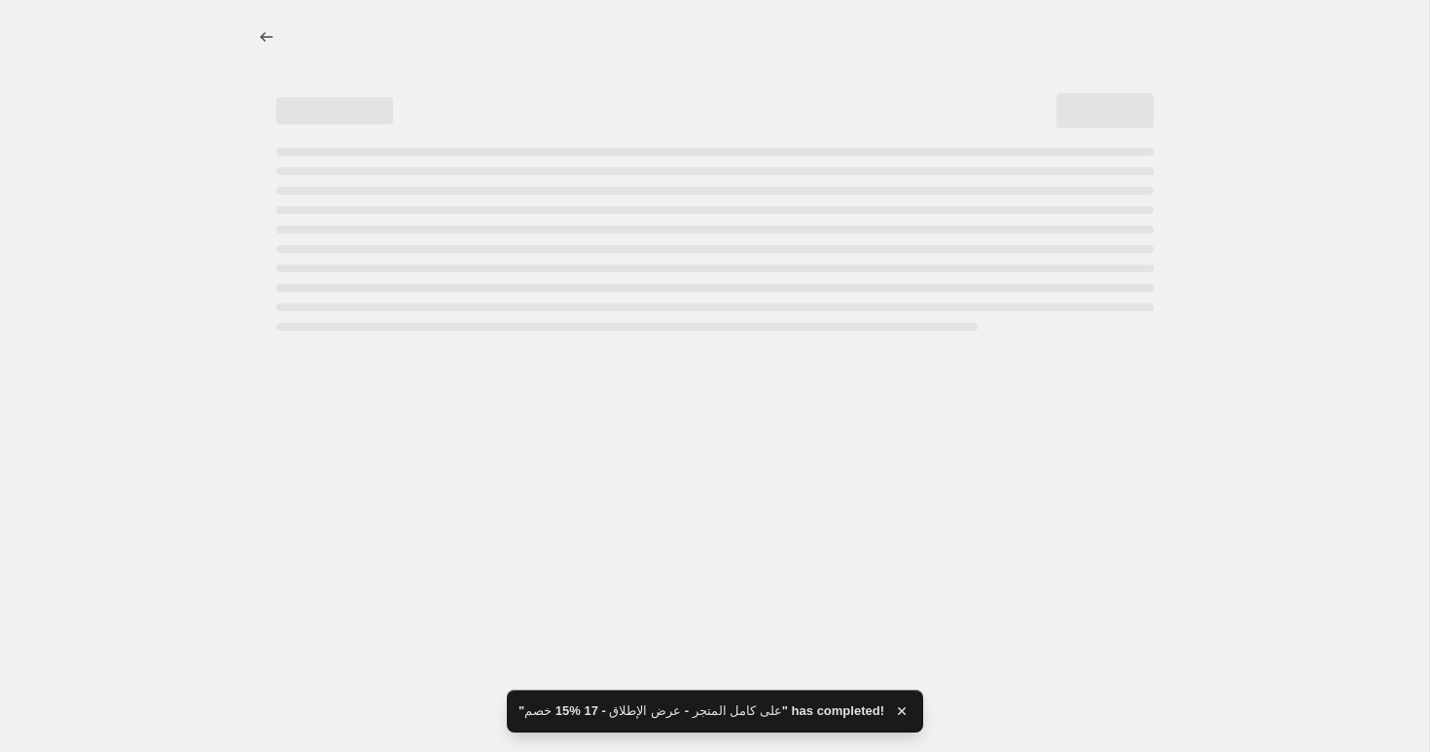
select select "percentage"
select select "collection"
